Goal: Information Seeking & Learning: Understand process/instructions

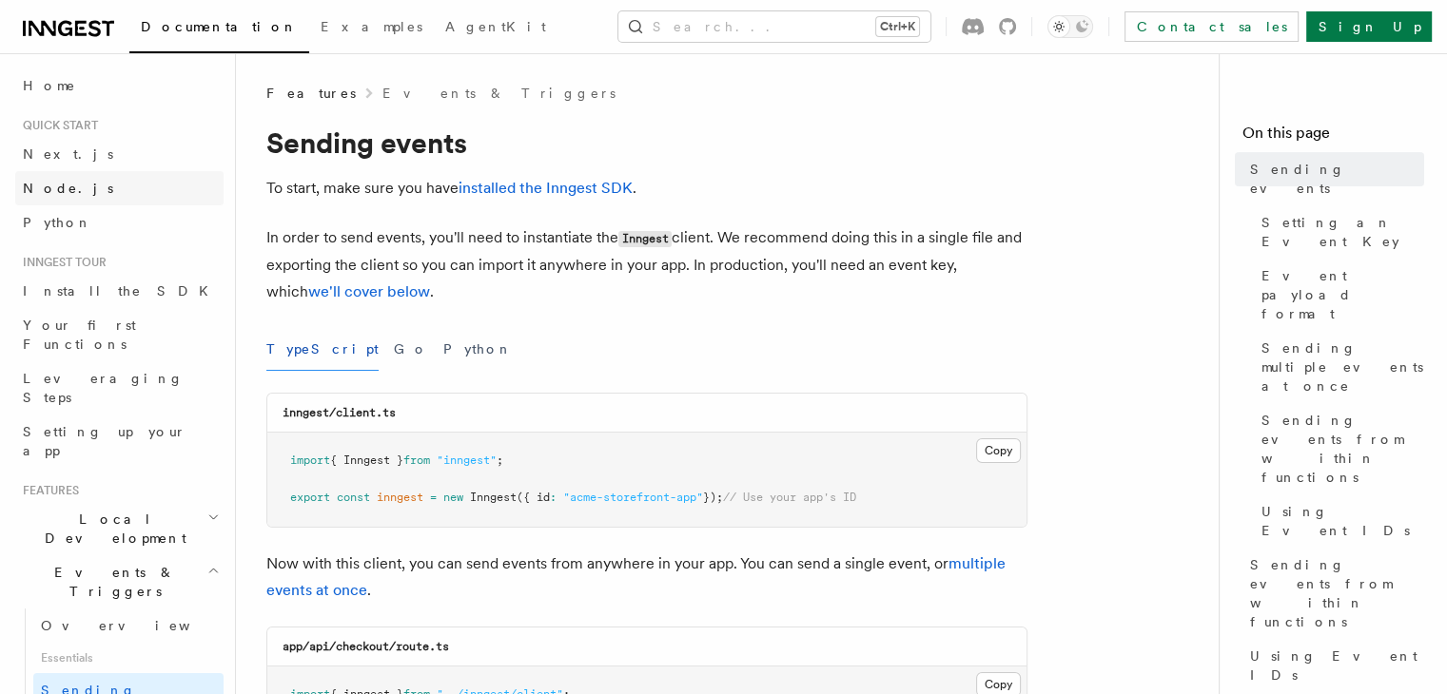
click at [49, 184] on span "Node.js" at bounding box center [68, 188] width 90 height 15
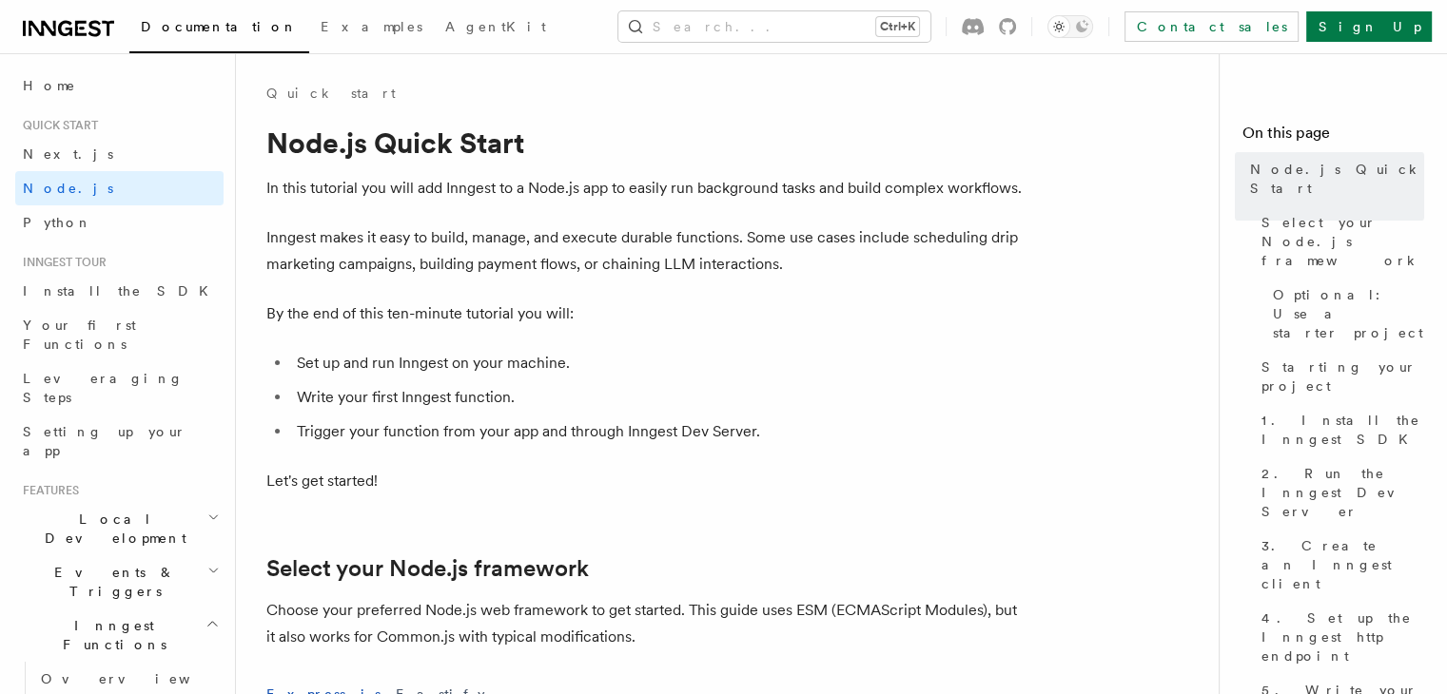
click at [555, 489] on p "Let's get started!" at bounding box center [646, 481] width 761 height 27
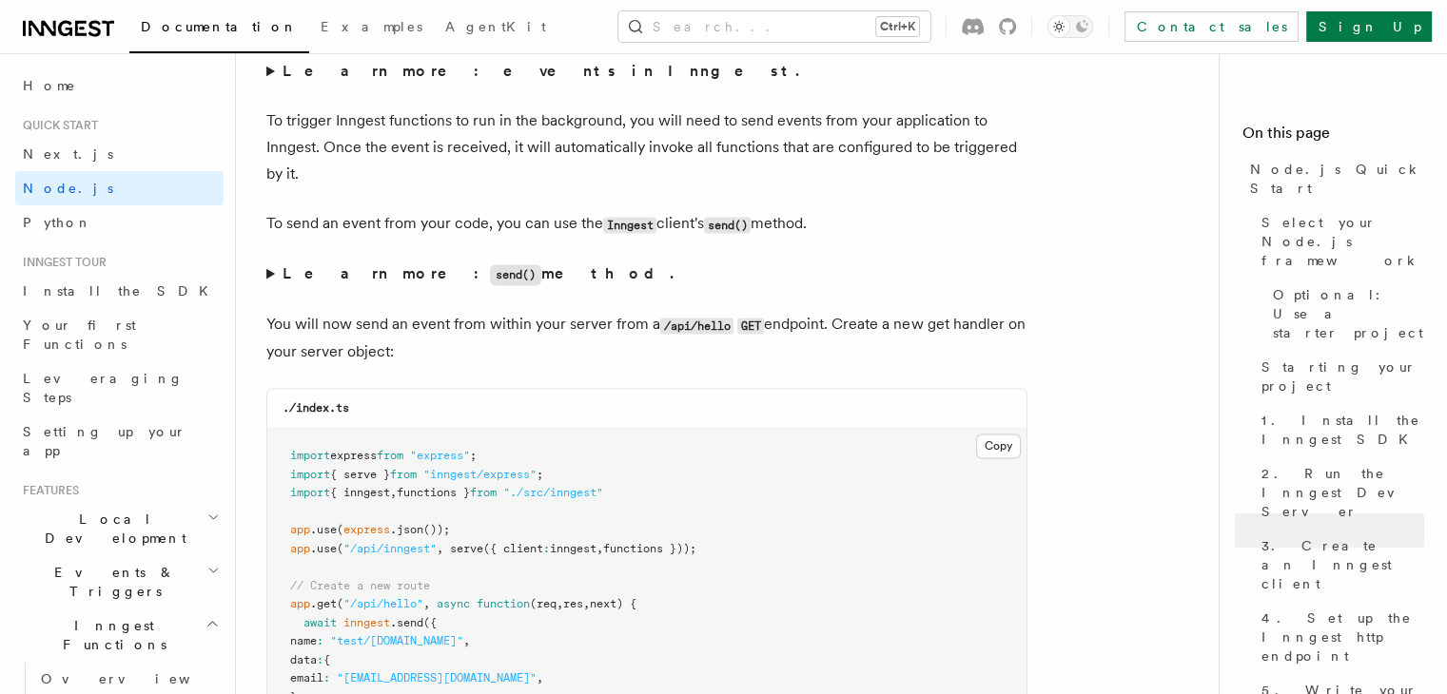
scroll to position [9774, 0]
